Goal: Complete application form

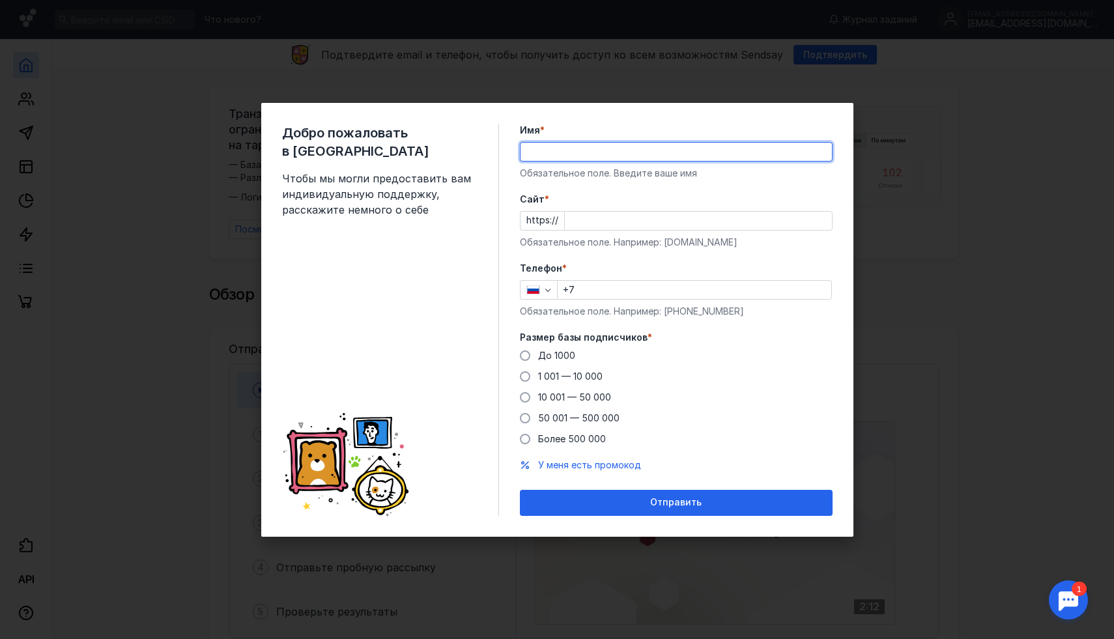
click at [589, 154] on input "Имя *" at bounding box center [675, 152] width 311 height 18
type input "[PERSON_NAME]"
click at [595, 225] on input "Cайт *" at bounding box center [698, 221] width 267 height 18
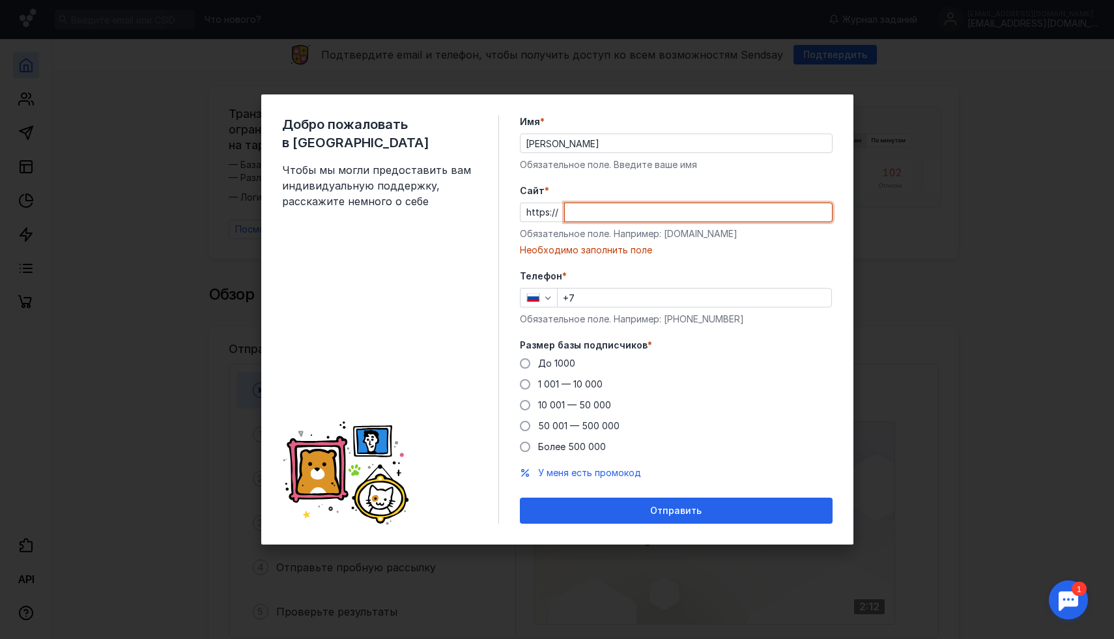
paste input "[DOMAIN_NAME][URL]"
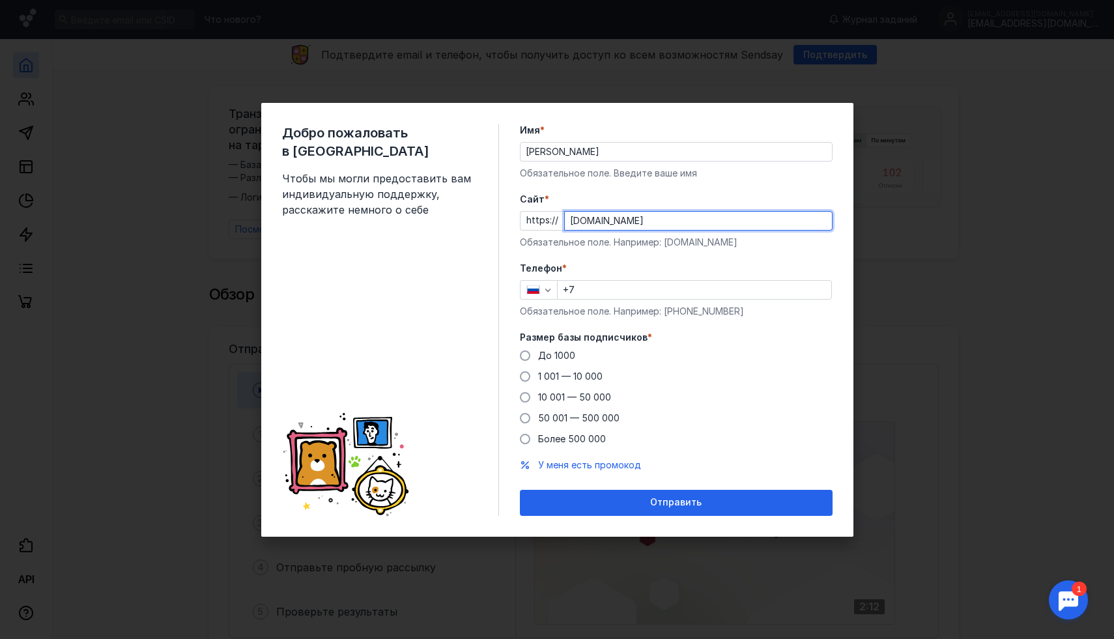
type input "[DOMAIN_NAME]"
click at [640, 251] on form "Имя * [PERSON_NAME] поле. Введите ваше имя [PERSON_NAME] * https:// [DOMAIN_NAM…" at bounding box center [676, 320] width 313 height 392
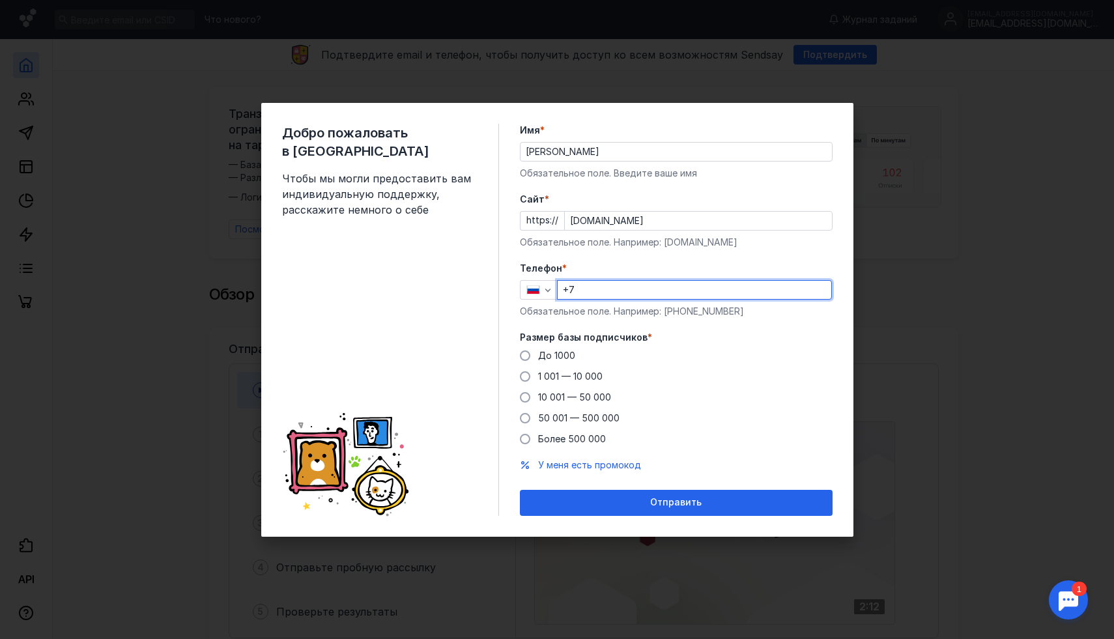
click at [606, 286] on input "+7" at bounding box center [694, 290] width 274 height 18
type input "[PHONE_NUMBER]"
click at [563, 356] on span "До 1000" at bounding box center [556, 355] width 37 height 11
click at [0, 0] on input "До 1000" at bounding box center [0, 0] width 0 height 0
click at [611, 469] on span "У меня есть промокод" at bounding box center [589, 464] width 103 height 11
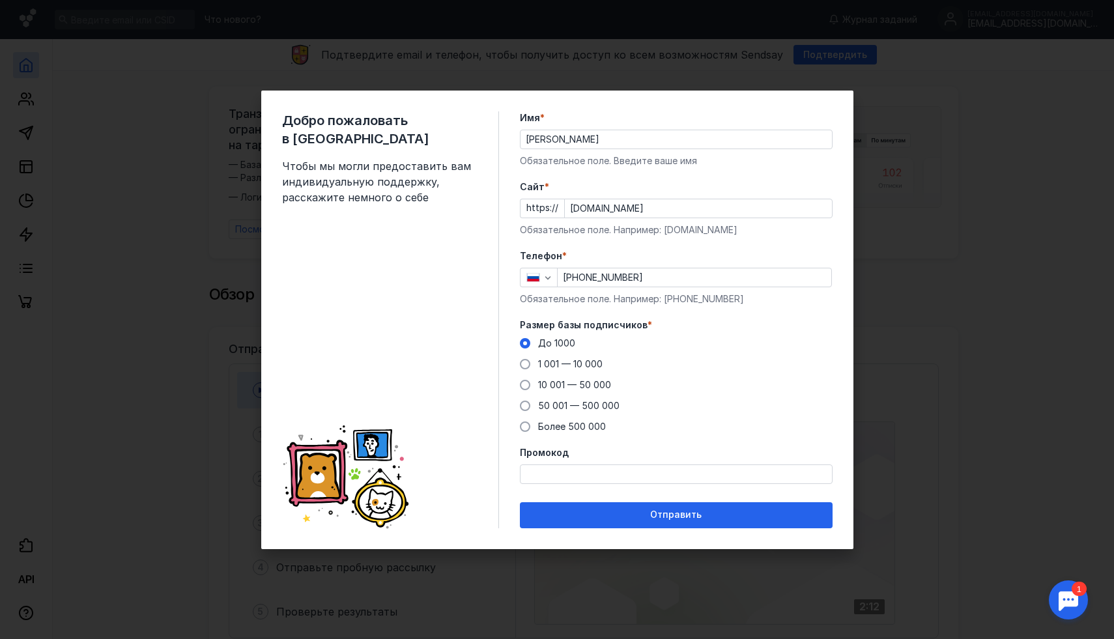
click at [604, 471] on input "Промокод" at bounding box center [675, 474] width 311 height 18
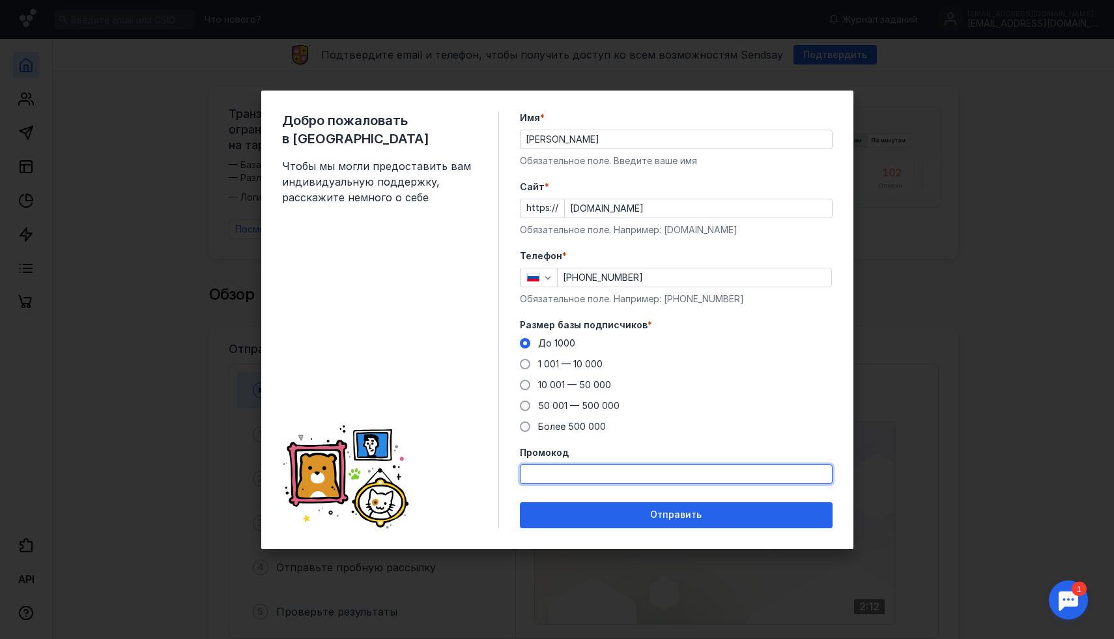
paste input "PROMO22"
type input "PROMO22"
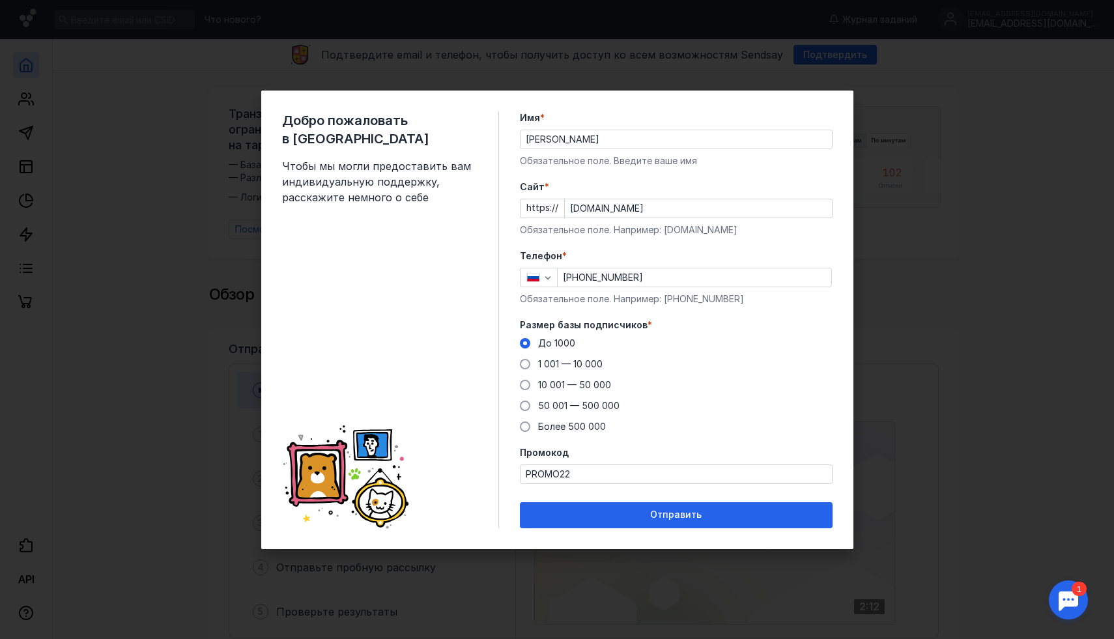
click at [717, 442] on form "Имя * [PERSON_NAME] поле. Введите ваше имя [PERSON_NAME] * https:// [DOMAIN_NAM…" at bounding box center [676, 319] width 313 height 417
click at [604, 475] on input "PROMO22" at bounding box center [675, 474] width 311 height 18
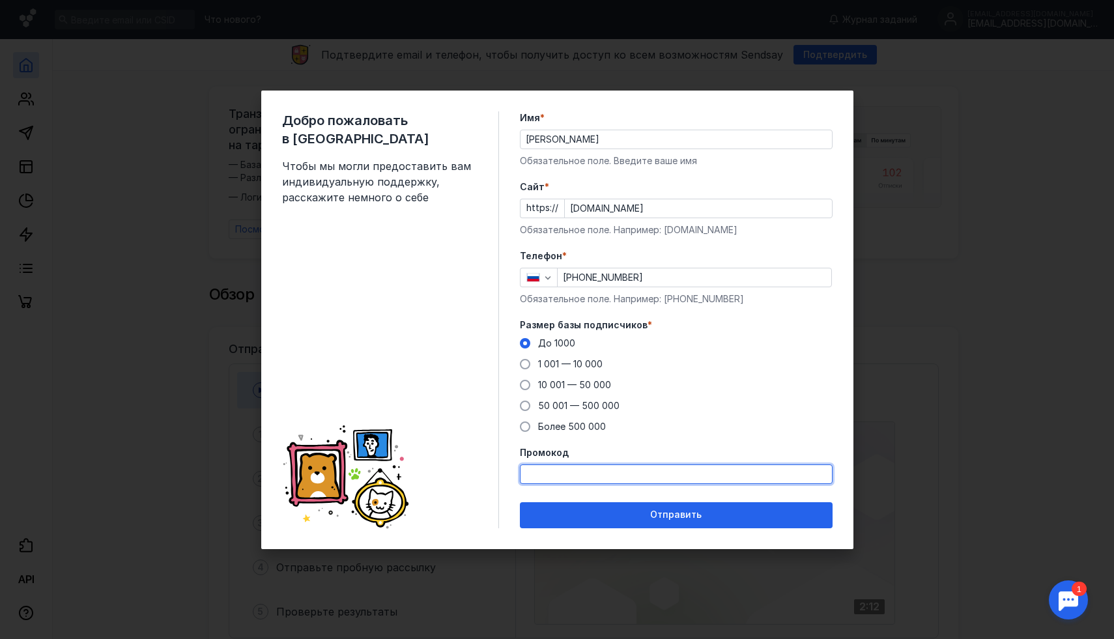
click at [740, 379] on div "До [DATE] 1 001 — 10 000 10 001 — 50 000 50 001 — 500 000 Более 500 000" at bounding box center [676, 385] width 313 height 96
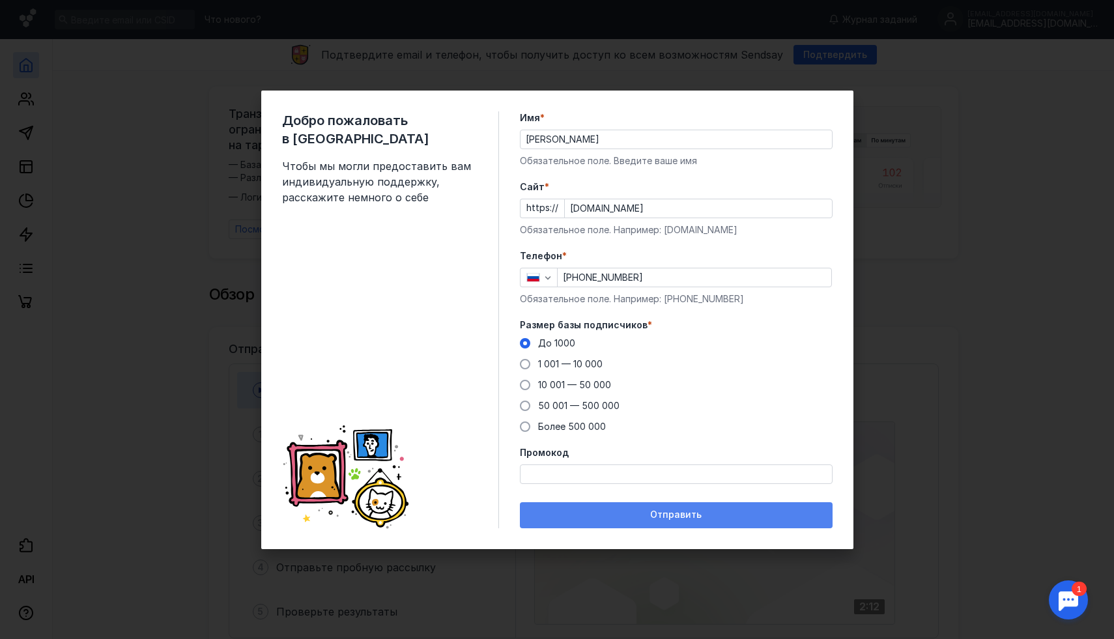
click at [686, 519] on span "Отправить" at bounding box center [675, 514] width 51 height 11
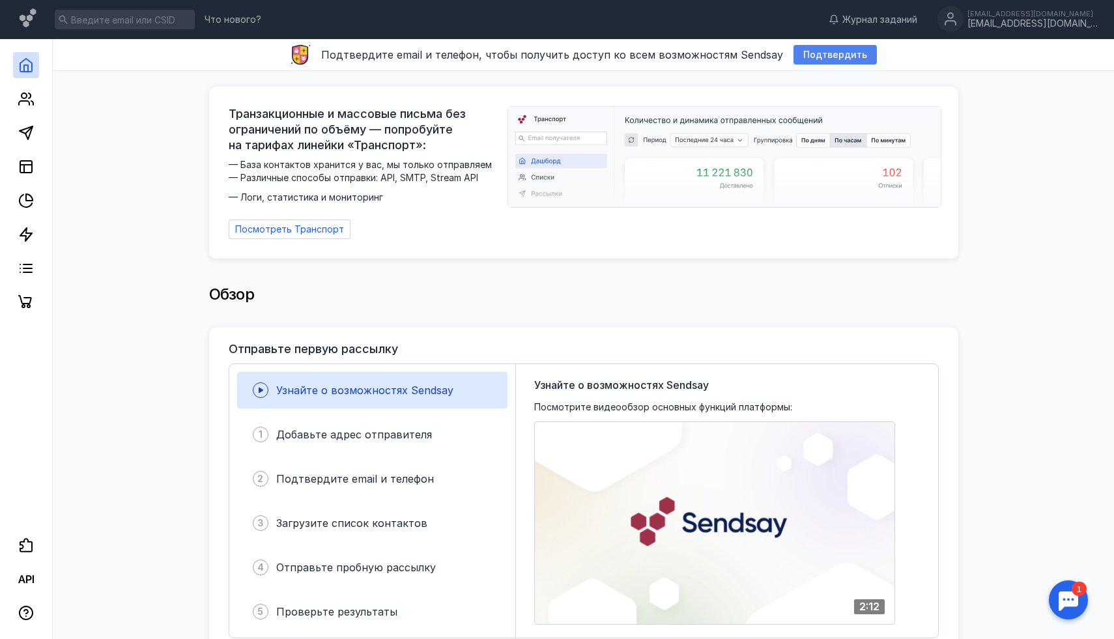
click at [808, 50] on span "Подтвердить" at bounding box center [835, 54] width 64 height 11
